Goal: Entertainment & Leisure: Consume media (video, audio)

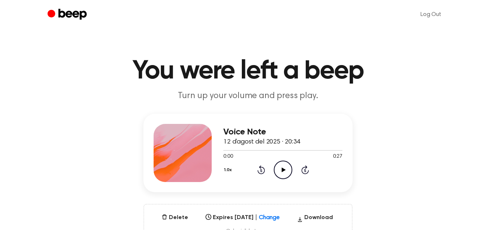
click at [285, 173] on icon "Play Audio" at bounding box center [283, 169] width 19 height 19
click at [287, 173] on icon "Play Audio" at bounding box center [283, 169] width 19 height 19
click at [279, 165] on icon "Play Audio" at bounding box center [283, 169] width 19 height 19
